Goal: Task Accomplishment & Management: Use online tool/utility

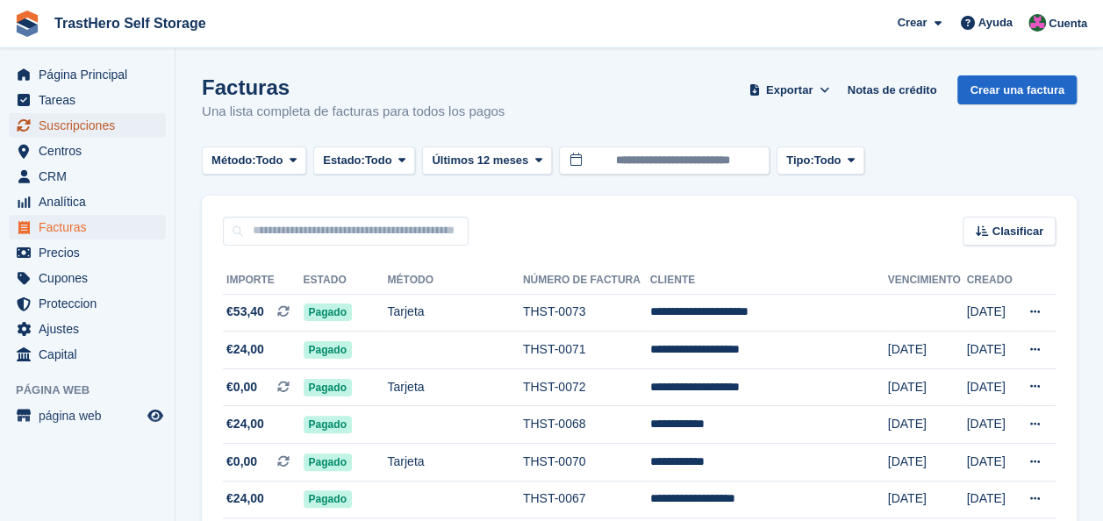
click at [116, 117] on span "Suscripciones" at bounding box center [91, 125] width 105 height 25
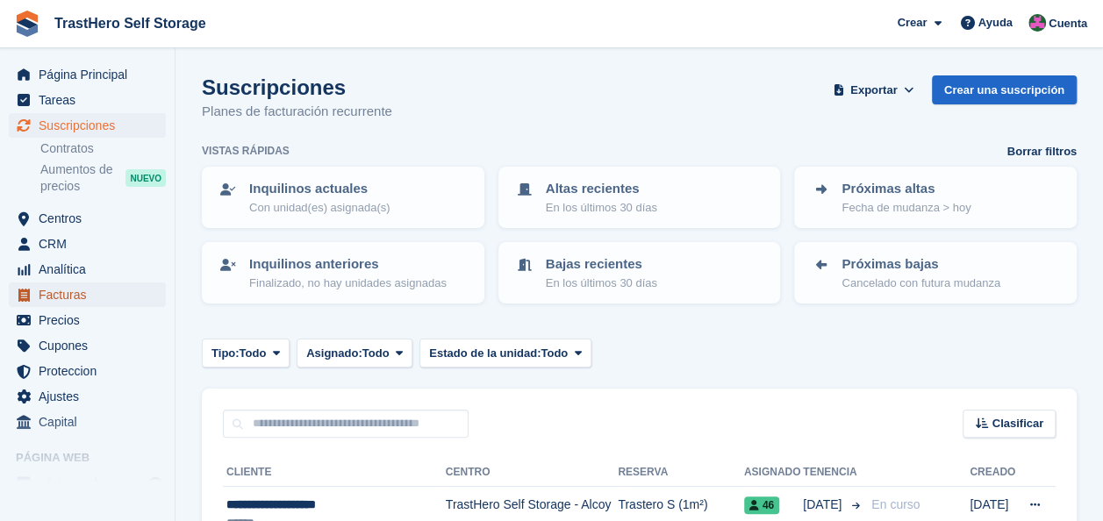
click at [95, 296] on span "Facturas" at bounding box center [91, 294] width 105 height 25
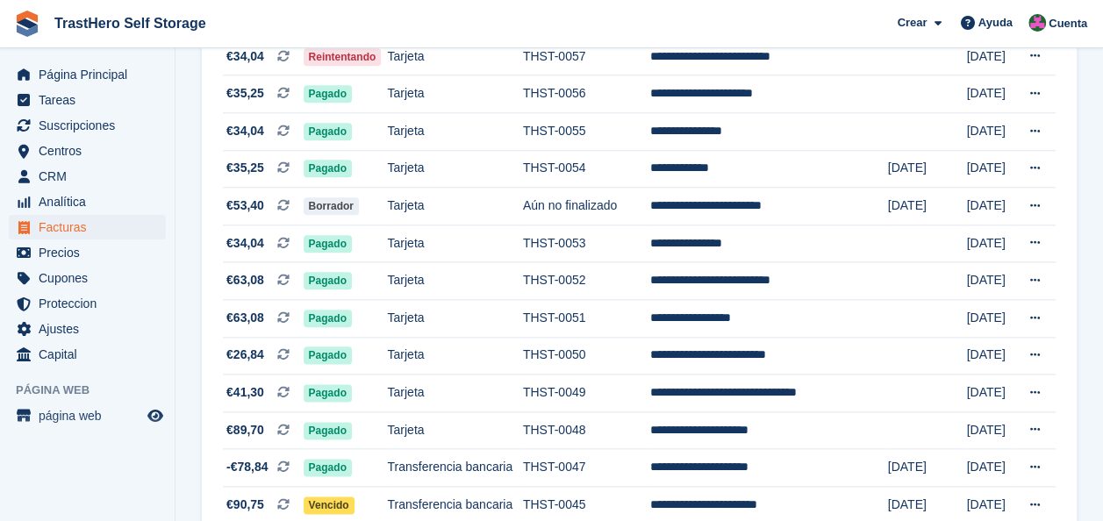
scroll to position [877, 0]
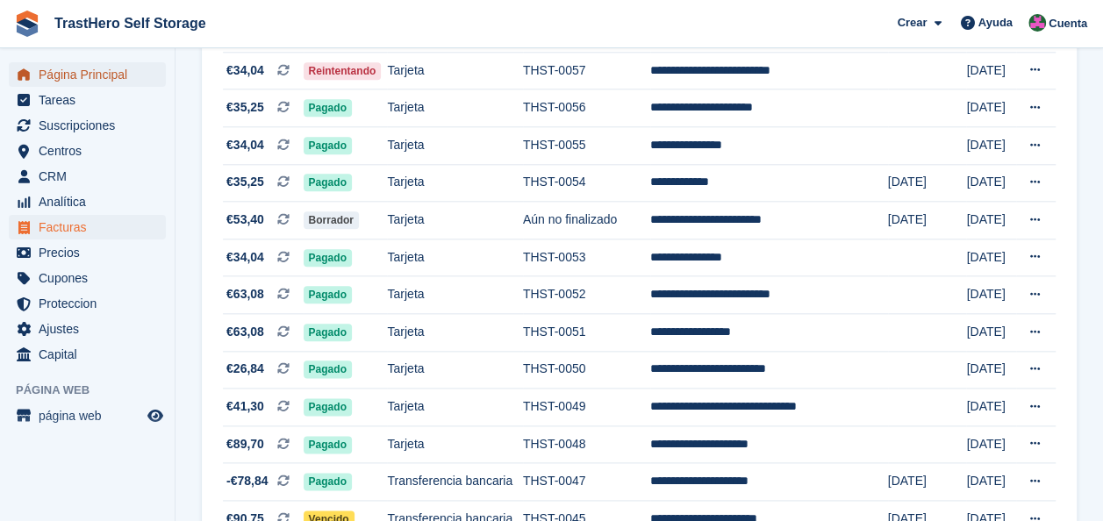
click at [93, 77] on span "Página Principal" at bounding box center [91, 74] width 105 height 25
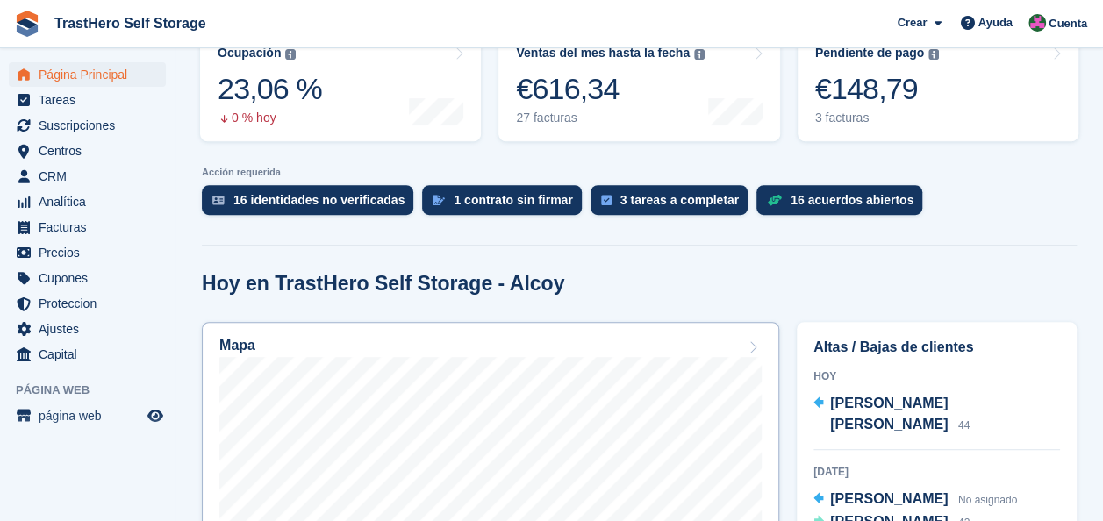
scroll to position [351, 0]
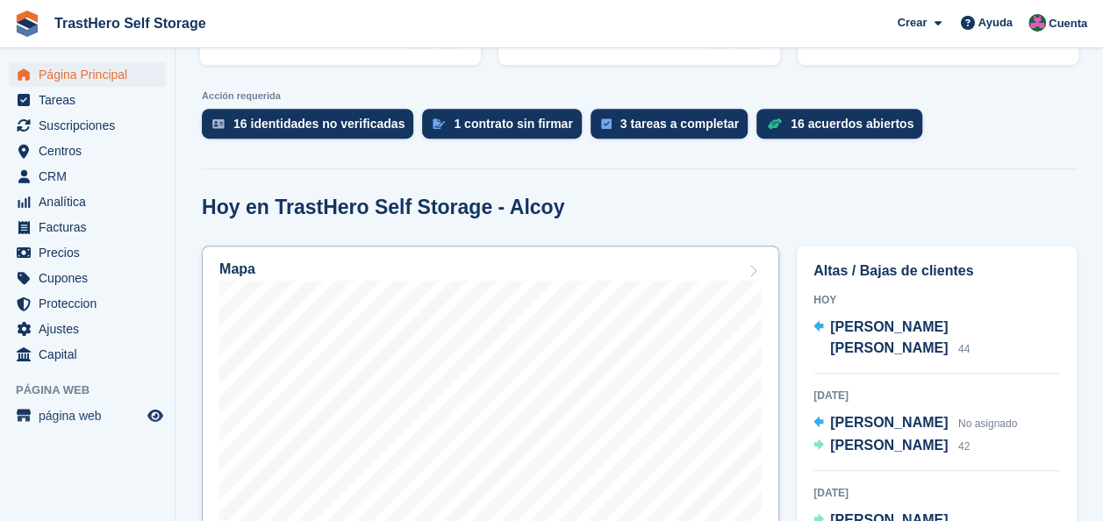
click at [632, 270] on div "Mapa" at bounding box center [490, 270] width 542 height 19
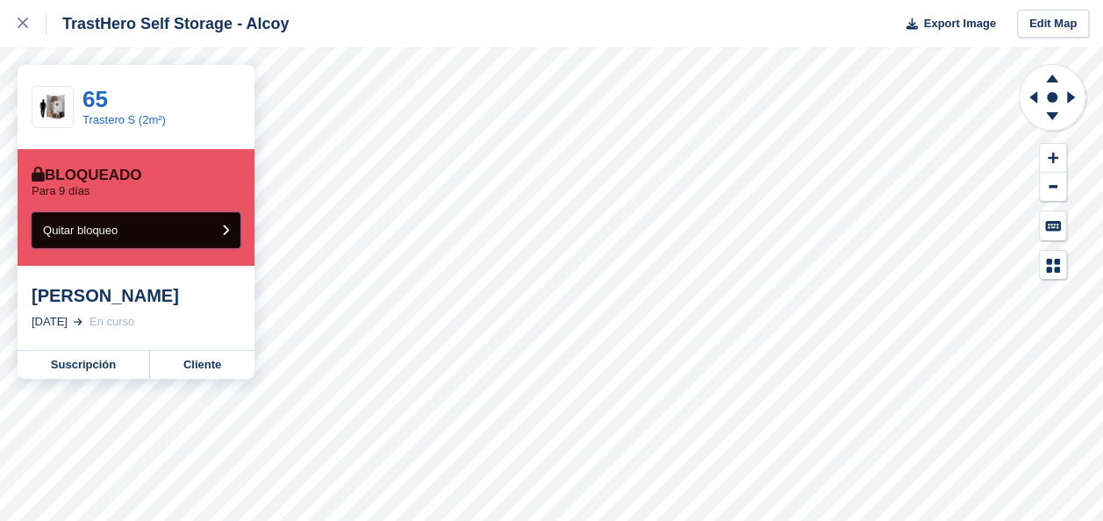
click at [171, 229] on button "Quitar bloqueo" at bounding box center [136, 230] width 209 height 36
